Goal: Information Seeking & Learning: Learn about a topic

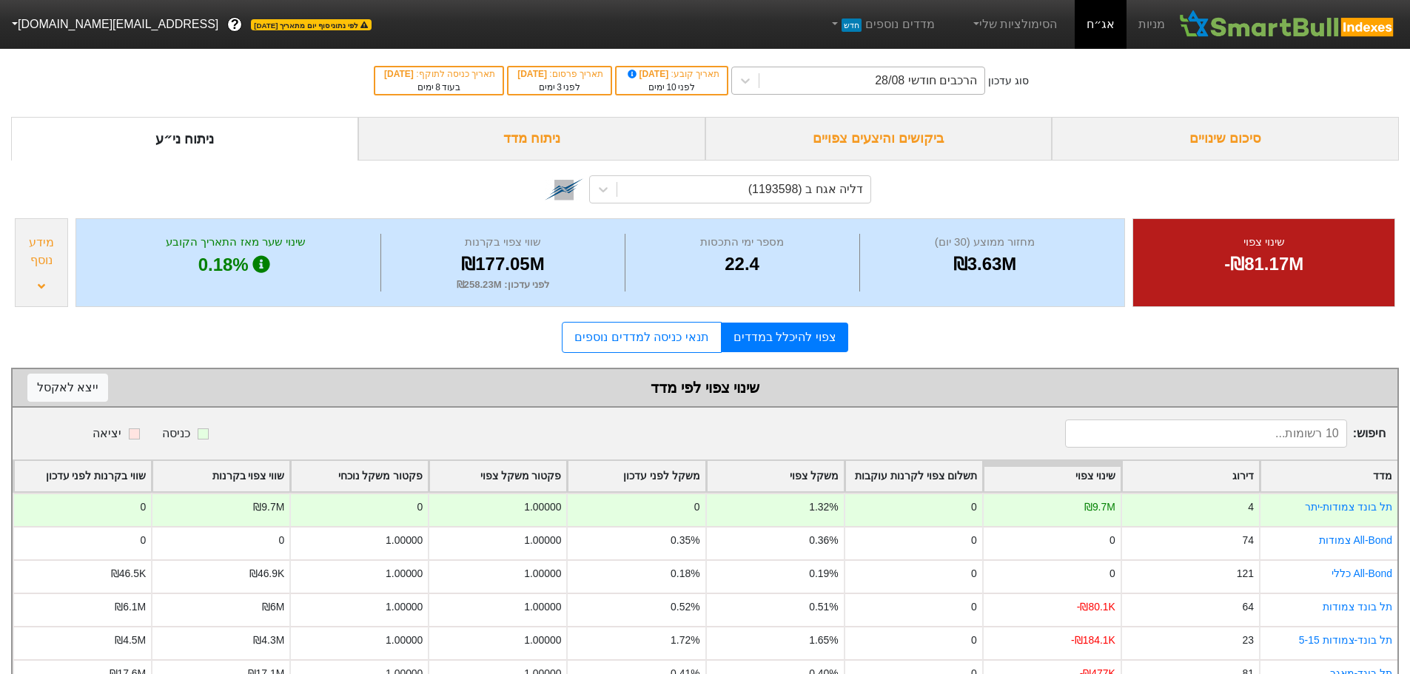
drag, startPoint x: 0, startPoint y: 0, endPoint x: 946, endPoint y: 82, distance: 949.4
click at [946, 82] on div "הרכבים חודשי 28/08" at bounding box center [926, 81] width 102 height 18
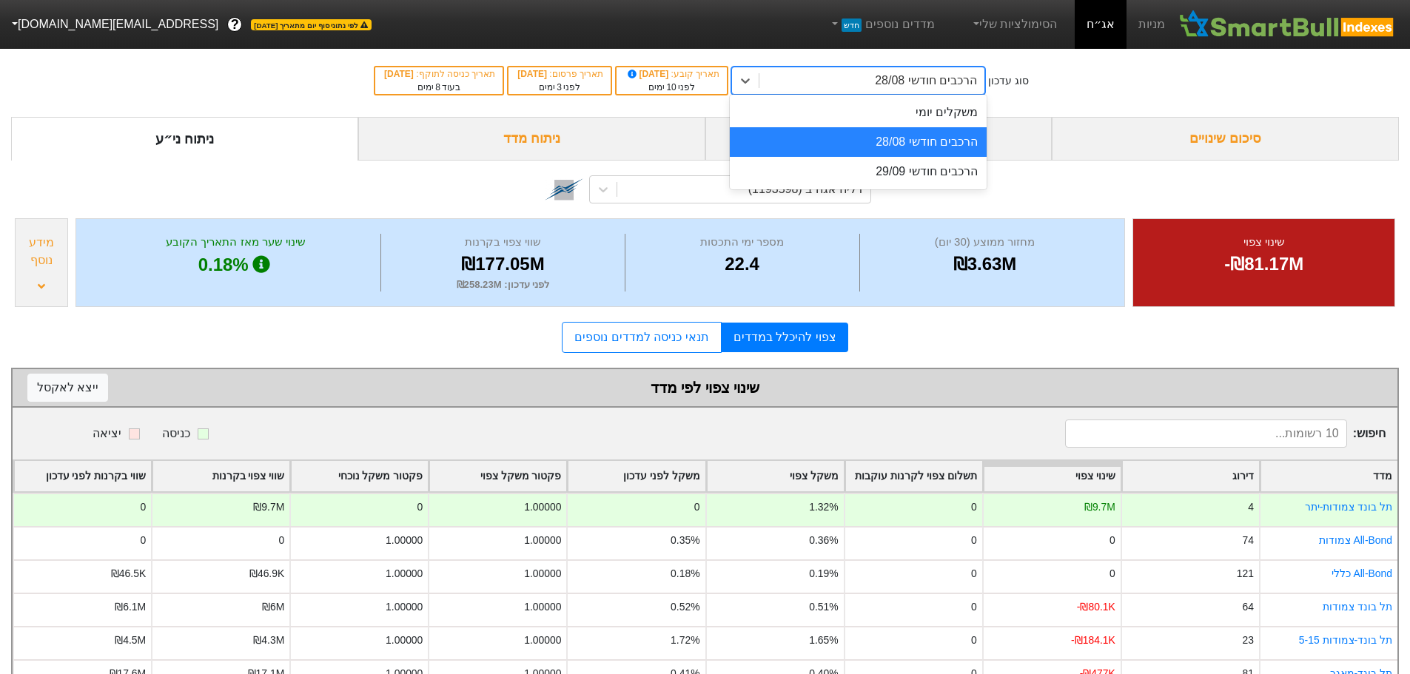
click at [1030, 127] on div "ביקושים והיצעים צפויים" at bounding box center [878, 139] width 347 height 44
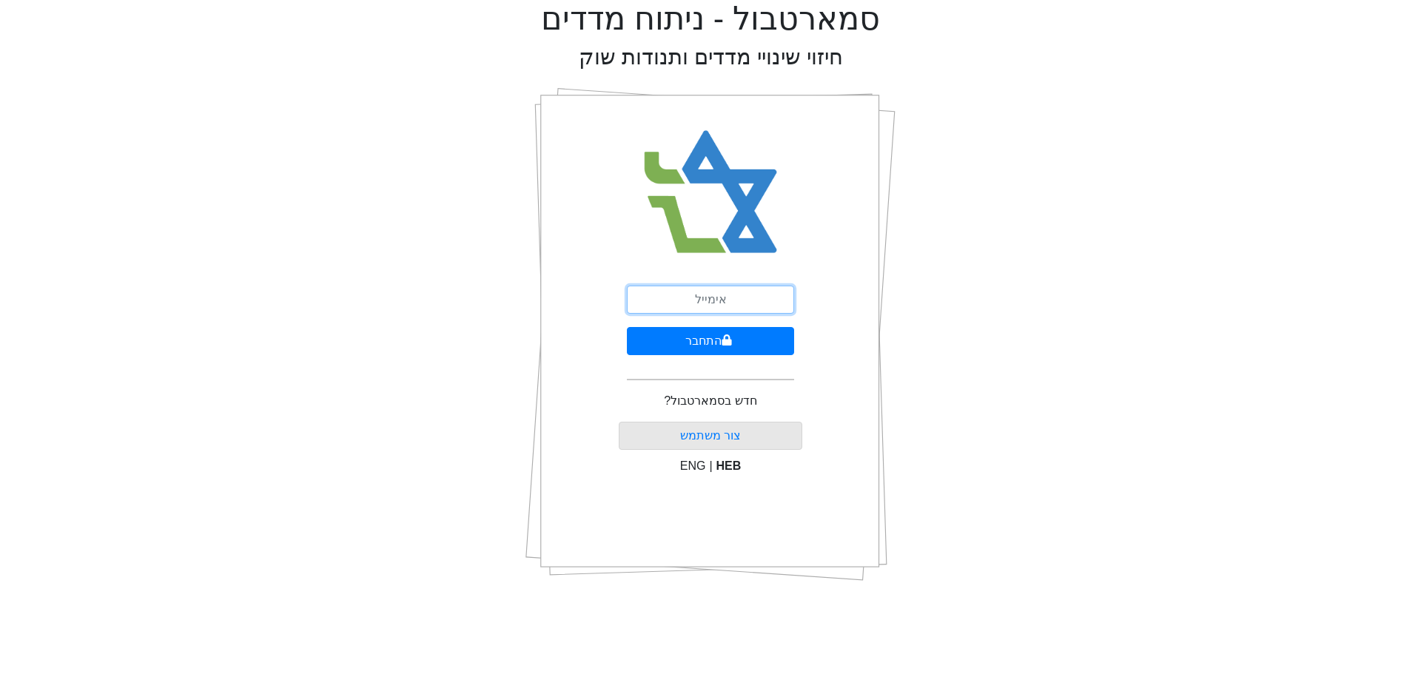
drag, startPoint x: 722, startPoint y: 287, endPoint x: 711, endPoint y: 288, distance: 10.4
click at [722, 287] on input "email" at bounding box center [710, 300] width 167 height 28
drag, startPoint x: 700, startPoint y: 294, endPoint x: 739, endPoint y: 280, distance: 40.7
click at [736, 286] on input "email" at bounding box center [710, 300] width 167 height 28
type input "ז"
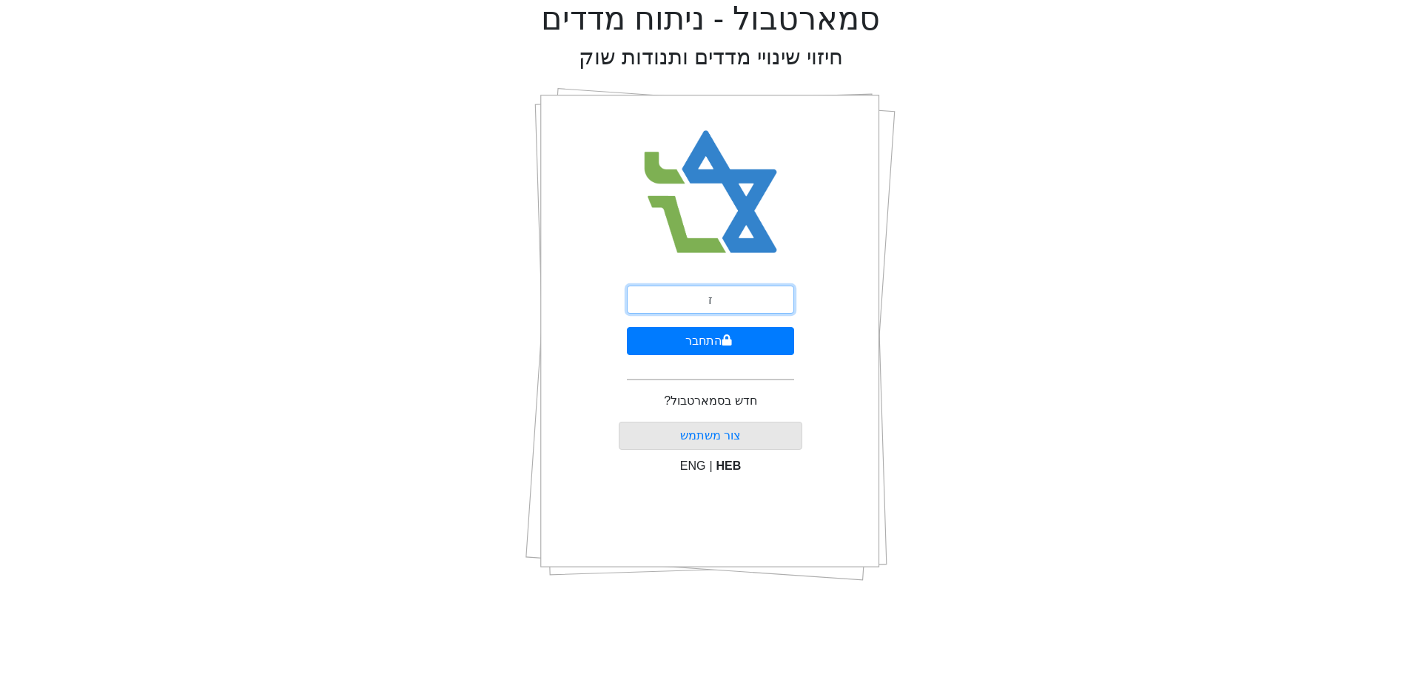
click at [662, 303] on input "ז" at bounding box center [710, 300] width 167 height 28
type input "[EMAIL_ADDRESS][DOMAIN_NAME]"
click at [742, 337] on button "התחבר" at bounding box center [710, 341] width 167 height 28
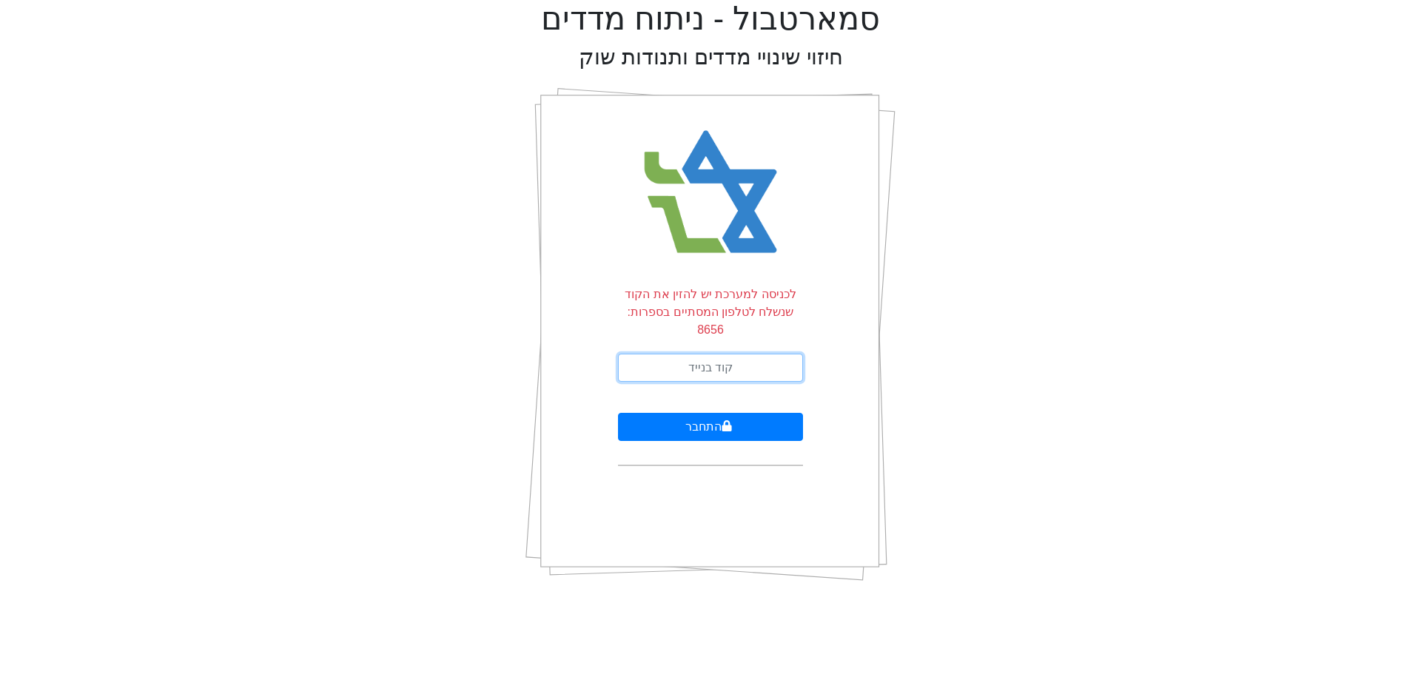
click at [710, 354] on input "text" at bounding box center [710, 368] width 185 height 28
type input "060982"
click at [618, 413] on button "התחבר" at bounding box center [710, 427] width 185 height 28
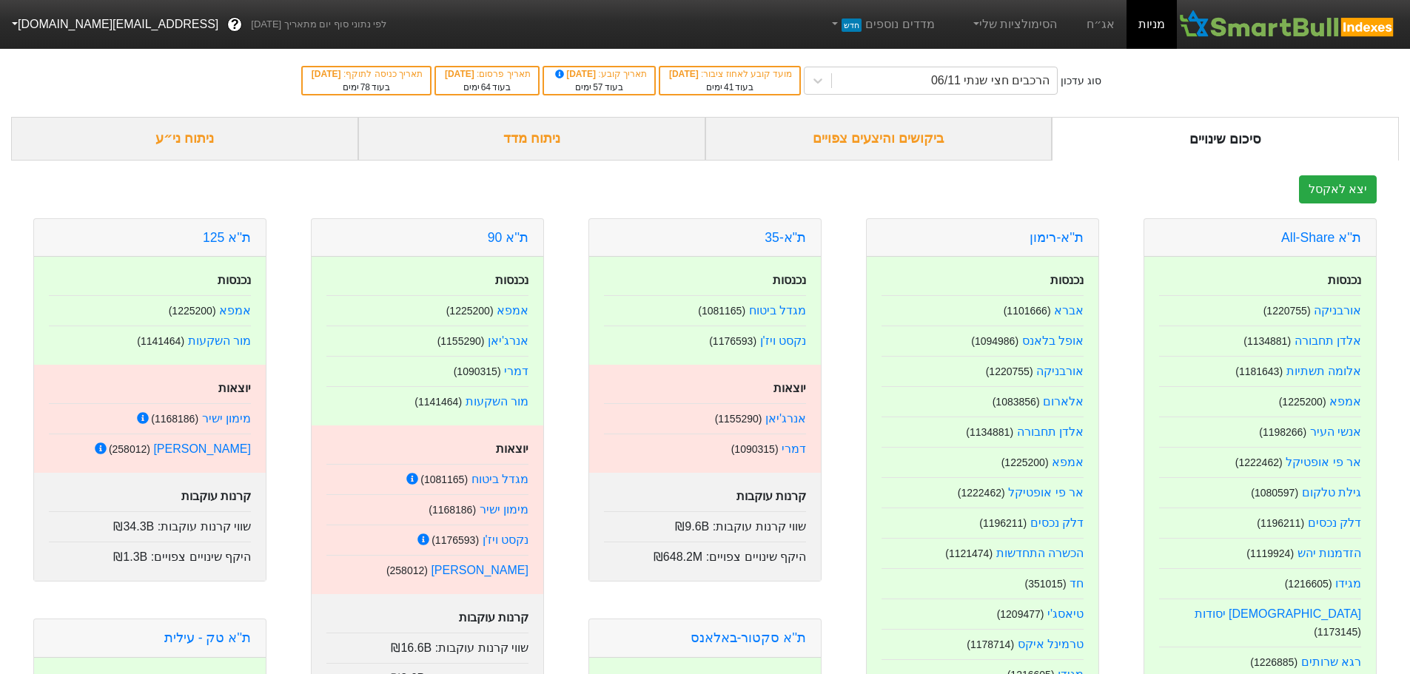
drag, startPoint x: 1103, startPoint y: 21, endPoint x: 1089, endPoint y: 31, distance: 17.0
click at [1103, 21] on link "אג״ח" at bounding box center [1101, 24] width 52 height 49
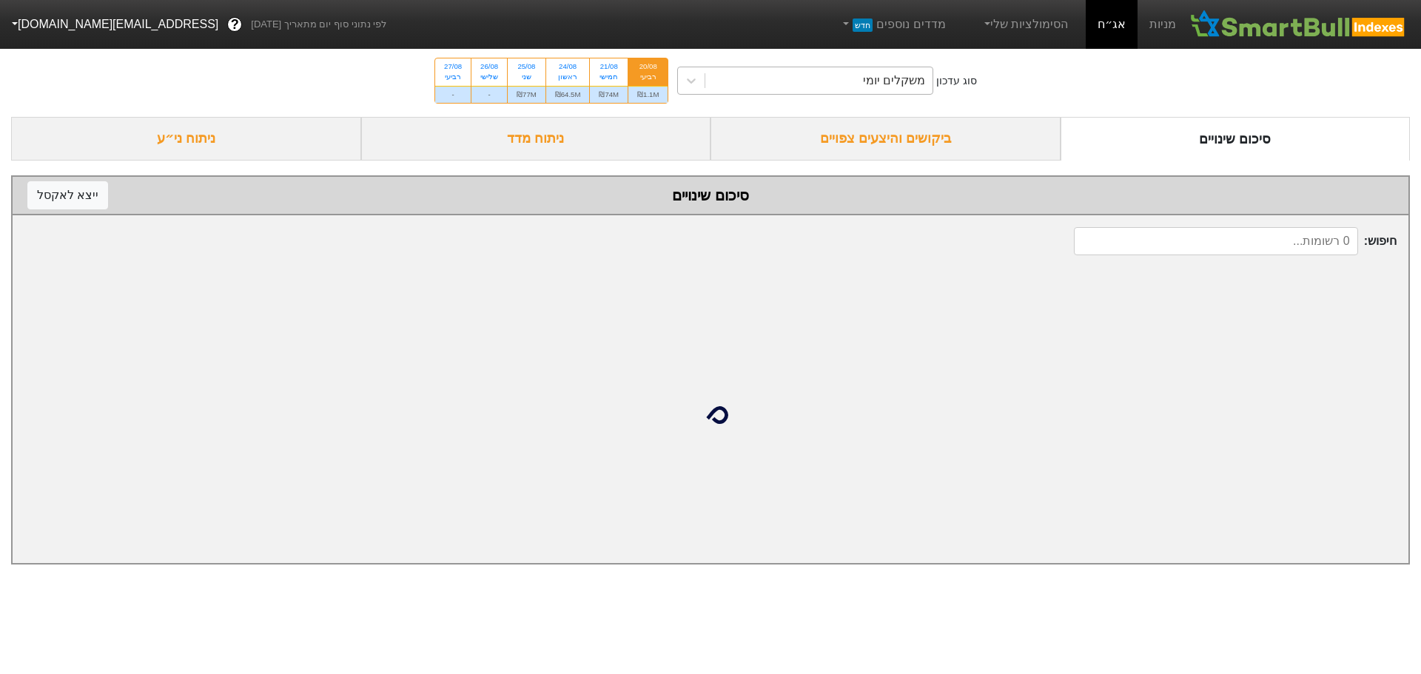
click at [885, 84] on div "משקלים יומי" at bounding box center [894, 81] width 62 height 18
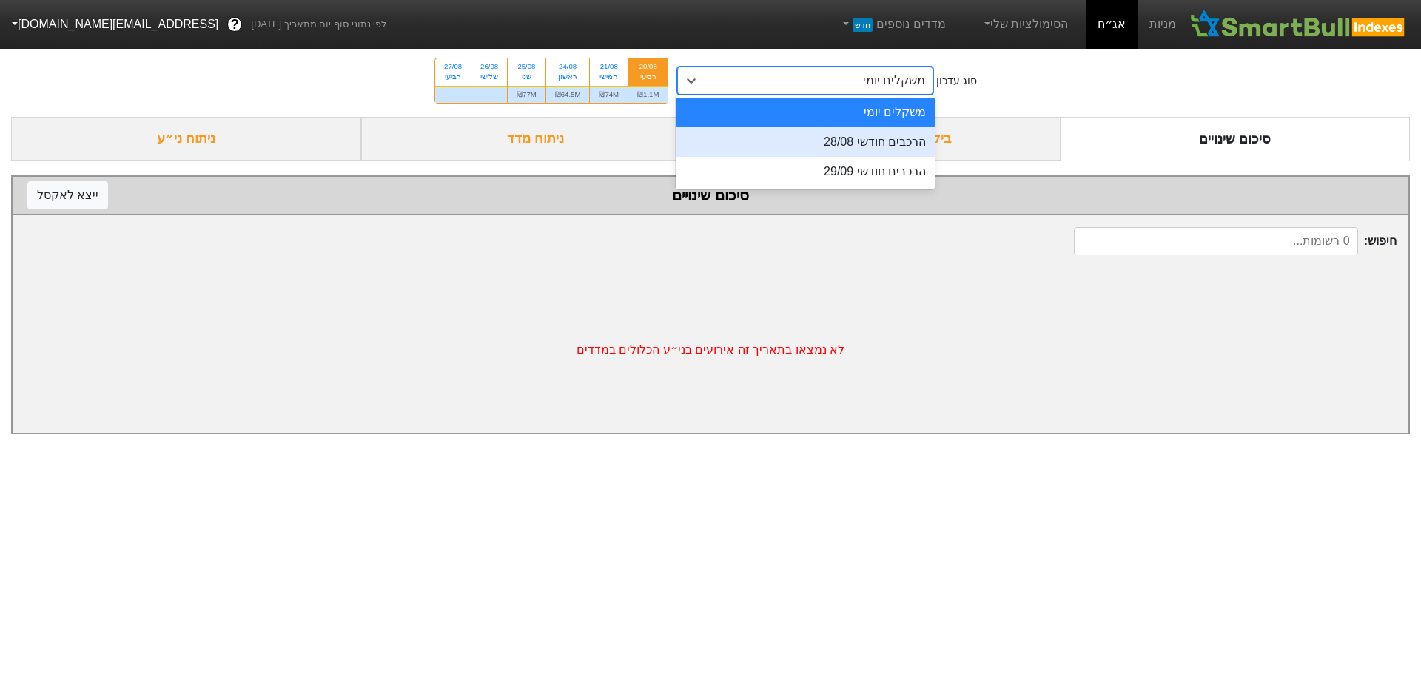
click at [850, 145] on div "הרכבים חודשי 28/08" at bounding box center [805, 142] width 259 height 30
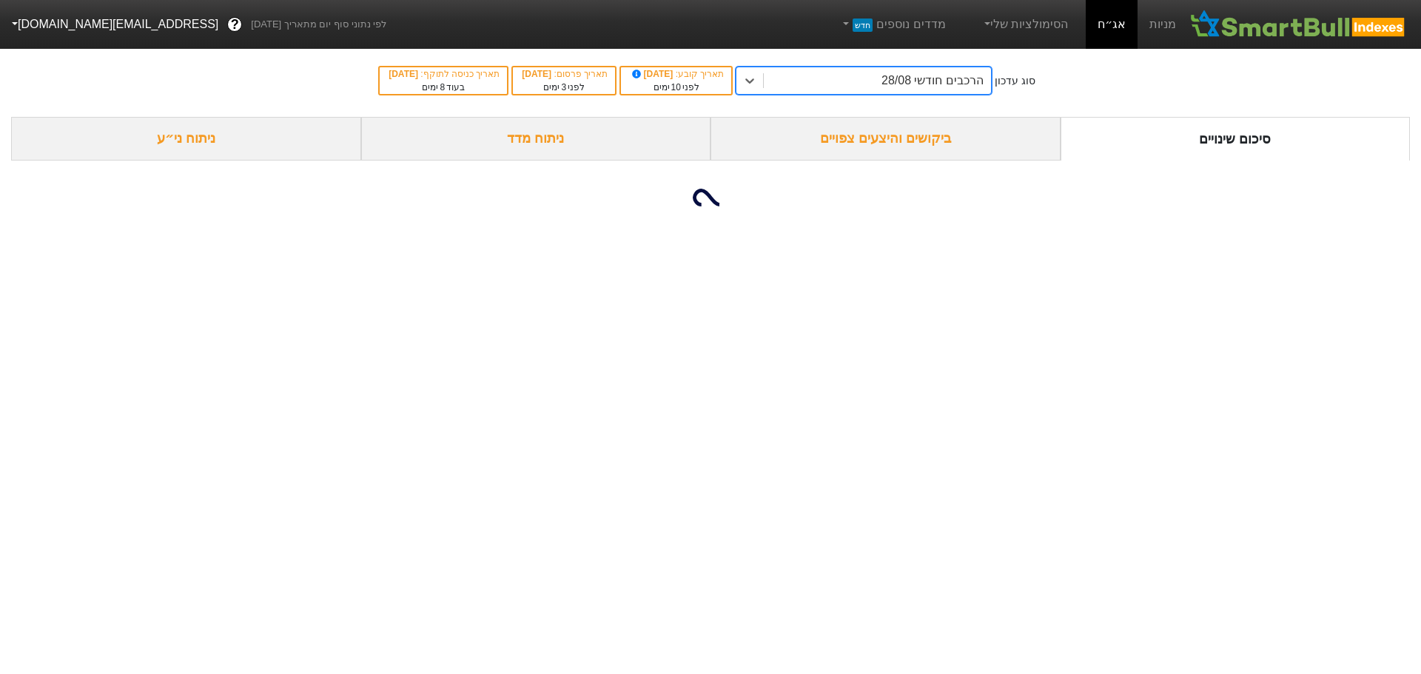
click at [884, 141] on div "ביקושים והיצעים צפויים" at bounding box center [885, 139] width 350 height 44
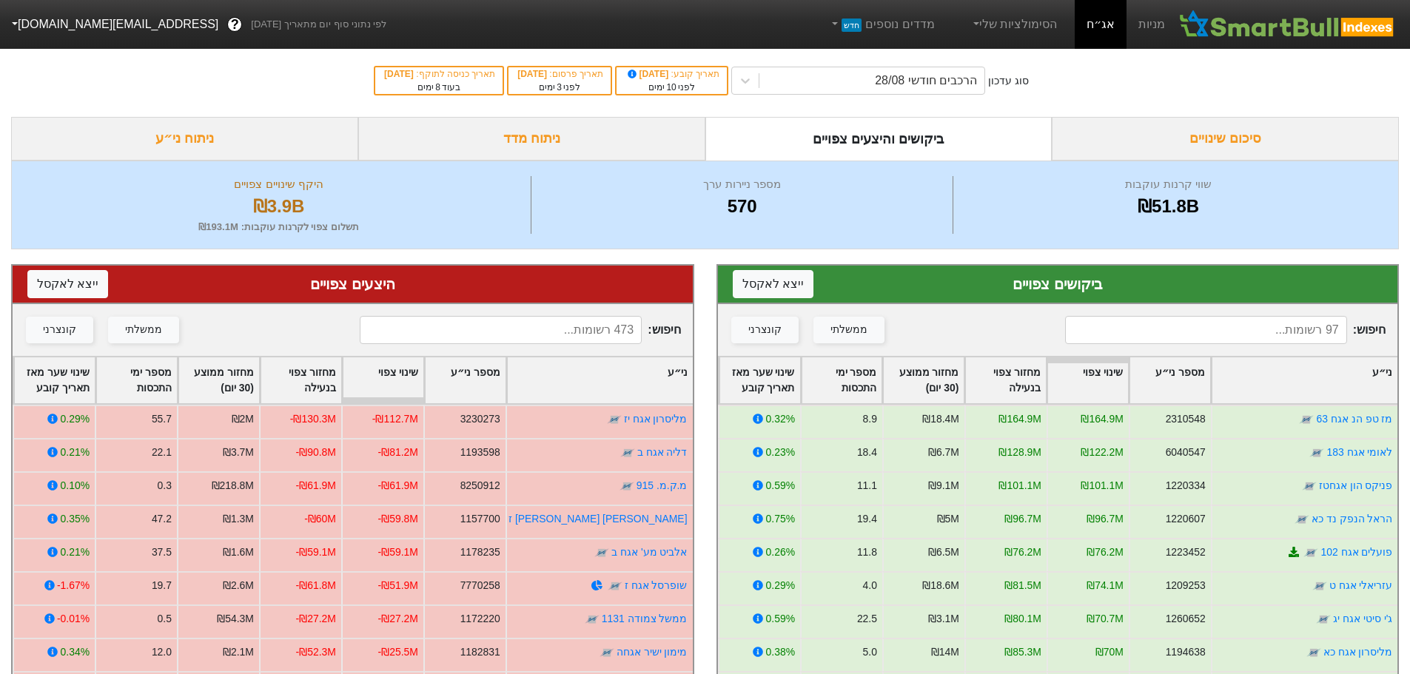
click at [1202, 326] on input at bounding box center [1206, 330] width 282 height 28
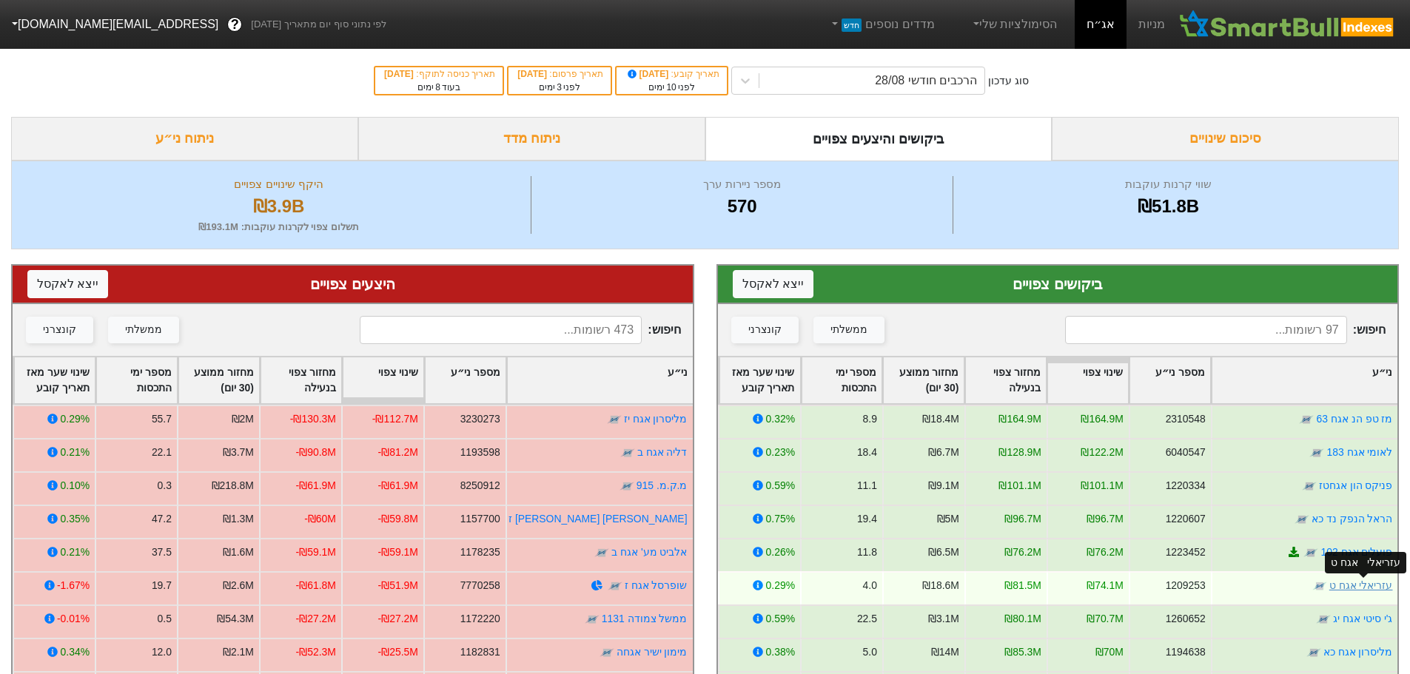
click at [1353, 584] on link "עזריאלי אגח ט" at bounding box center [1360, 585] width 64 height 12
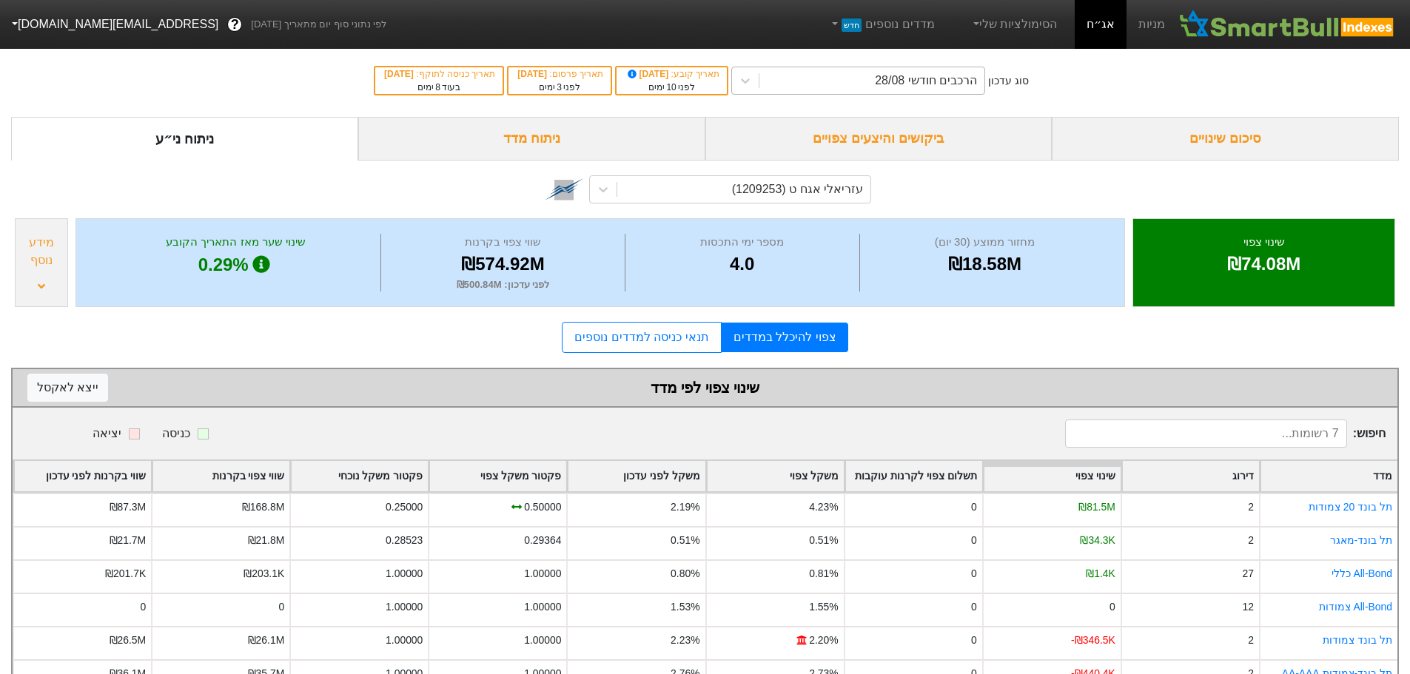
click at [929, 75] on div "הרכבים חודשי 28/08" at bounding box center [926, 81] width 102 height 18
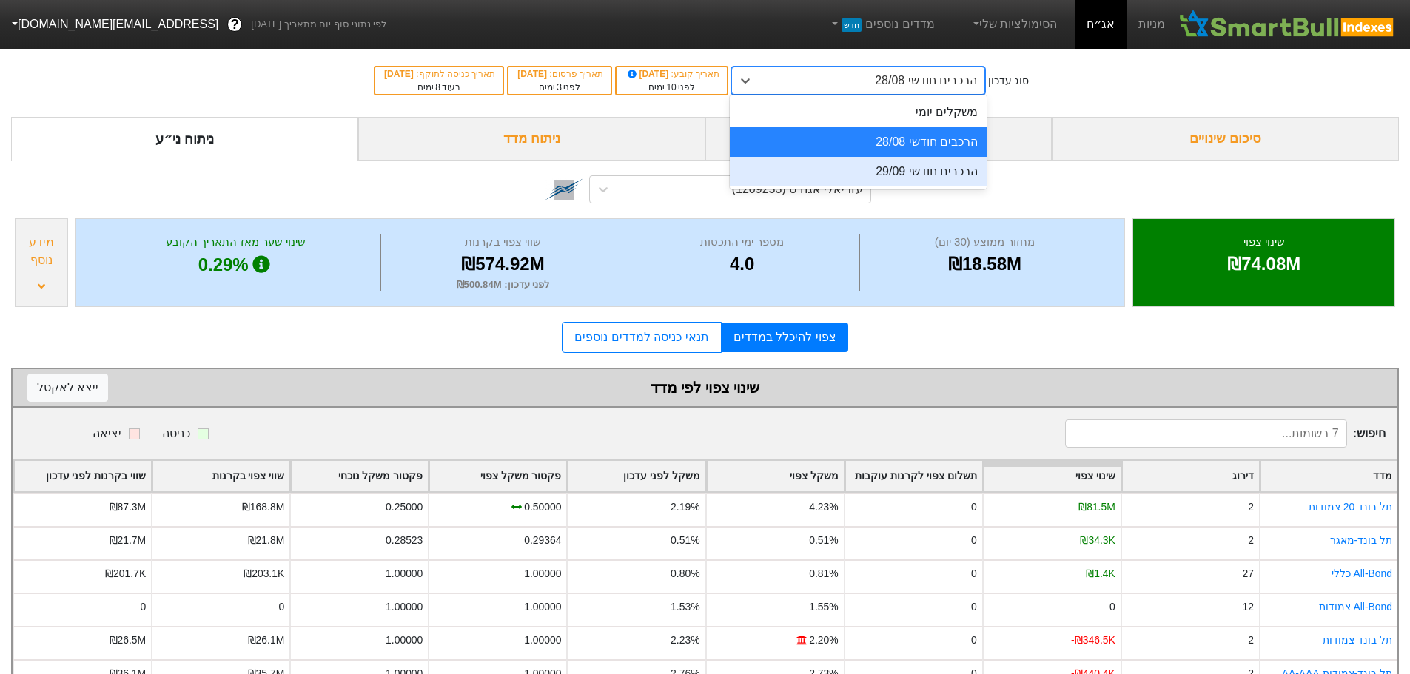
click at [941, 176] on div "הרכבים חודשי 29/09" at bounding box center [858, 172] width 257 height 30
